Goal: Task Accomplishment & Management: Use online tool/utility

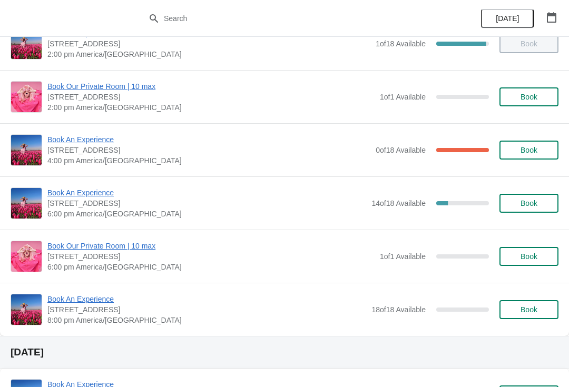
scroll to position [239, 0]
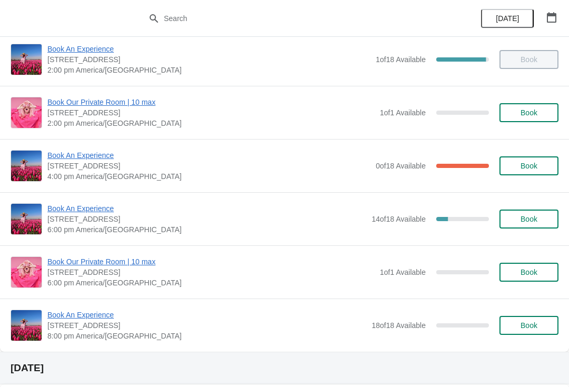
scroll to position [222, 0]
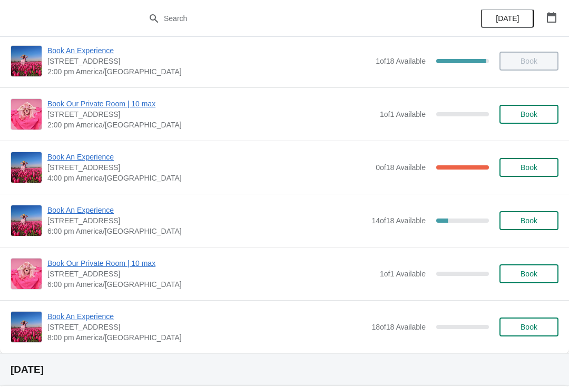
click at [82, 152] on span "Book An Experience" at bounding box center [208, 157] width 323 height 11
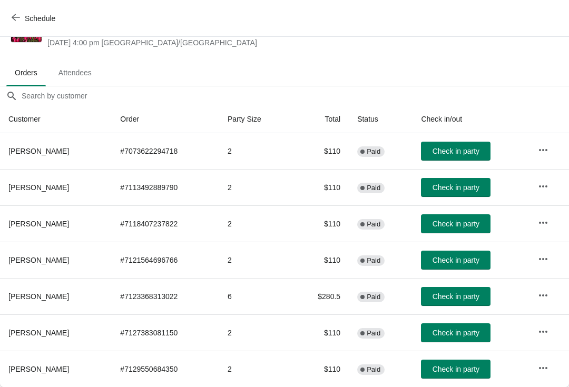
scroll to position [42, 0]
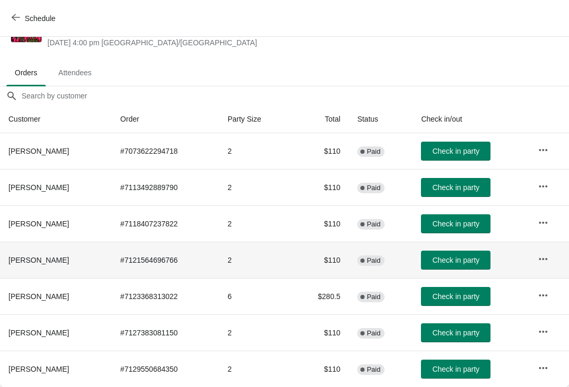
click at [460, 264] on span "Check in party" at bounding box center [456, 260] width 47 height 8
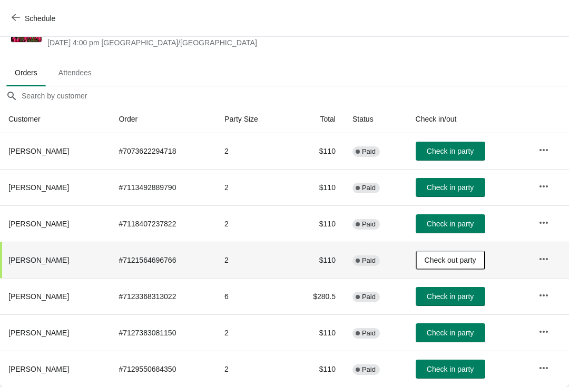
click at [451, 181] on button "Check in party" at bounding box center [451, 187] width 70 height 19
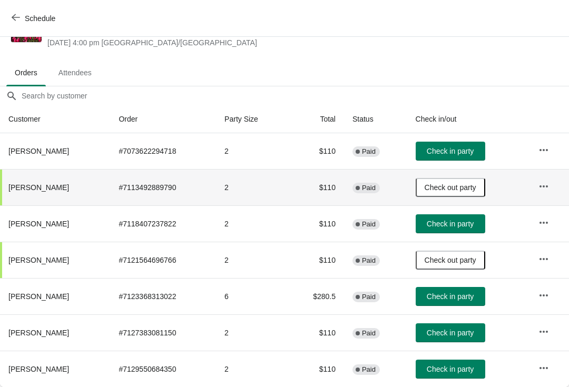
click at [445, 340] on button "Check in party" at bounding box center [451, 333] width 70 height 19
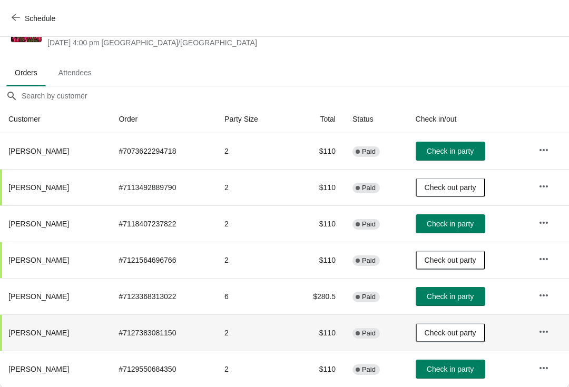
click at [462, 157] on button "Check in party" at bounding box center [451, 151] width 70 height 19
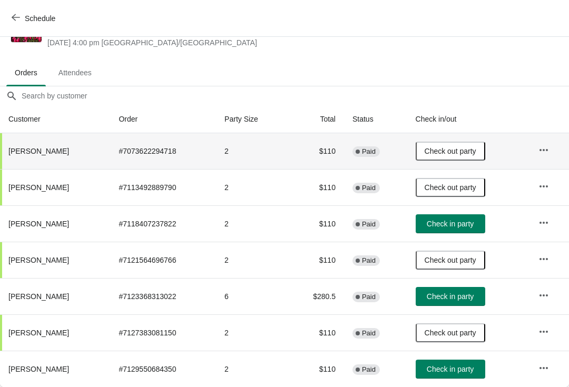
click at [445, 373] on span "Check in party" at bounding box center [450, 369] width 47 height 8
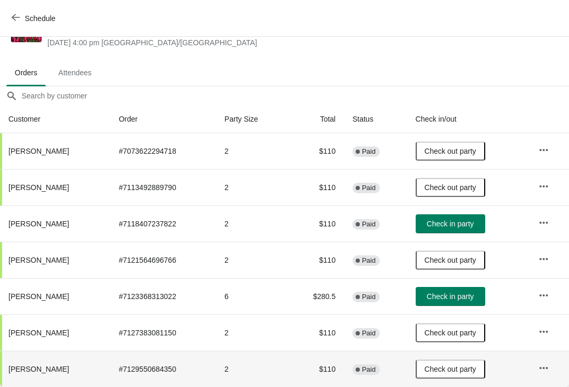
click at [469, 302] on button "Check in party" at bounding box center [451, 296] width 70 height 19
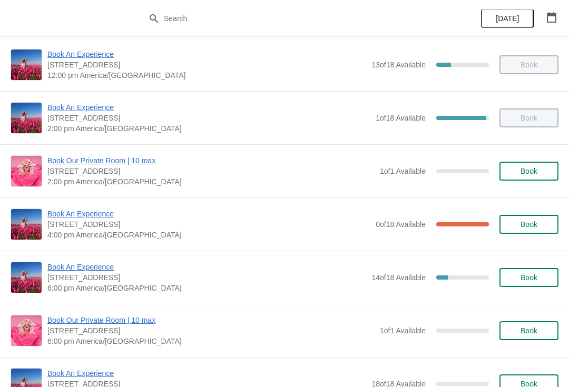
scroll to position [163, 0]
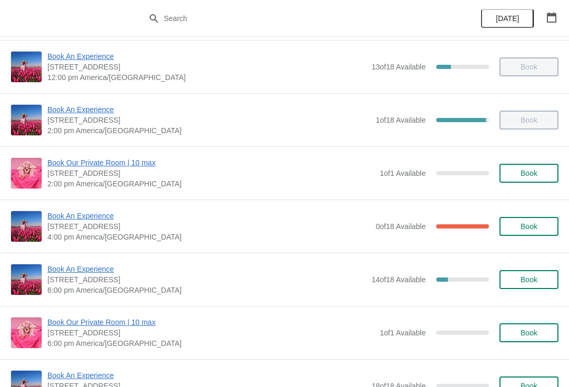
click at [79, 221] on span "Book An Experience" at bounding box center [208, 216] width 323 height 11
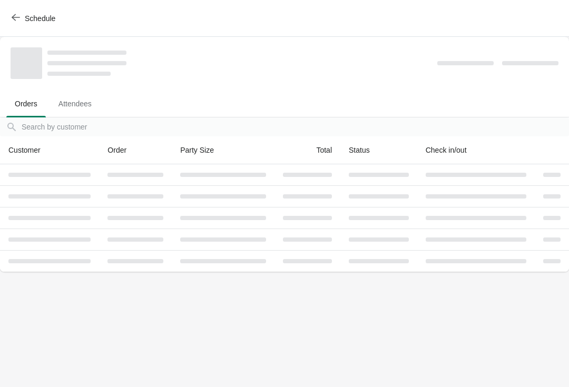
scroll to position [0, 0]
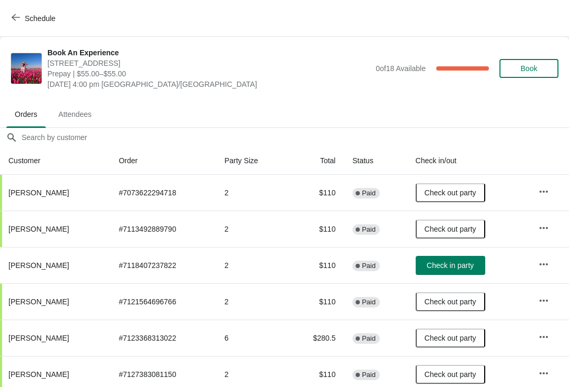
click at [462, 268] on span "Check in party" at bounding box center [450, 265] width 47 height 8
